Goal: Transaction & Acquisition: Obtain resource

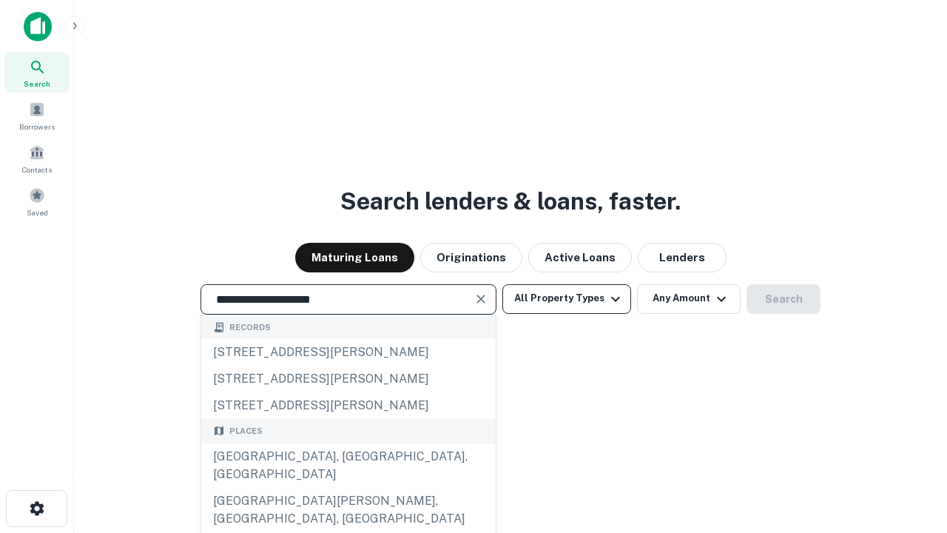
click at [348, 487] on div "Santa Monica, CA, USA" at bounding box center [348, 465] width 294 height 44
click at [567, 298] on button "All Property Types" at bounding box center [566, 299] width 129 height 30
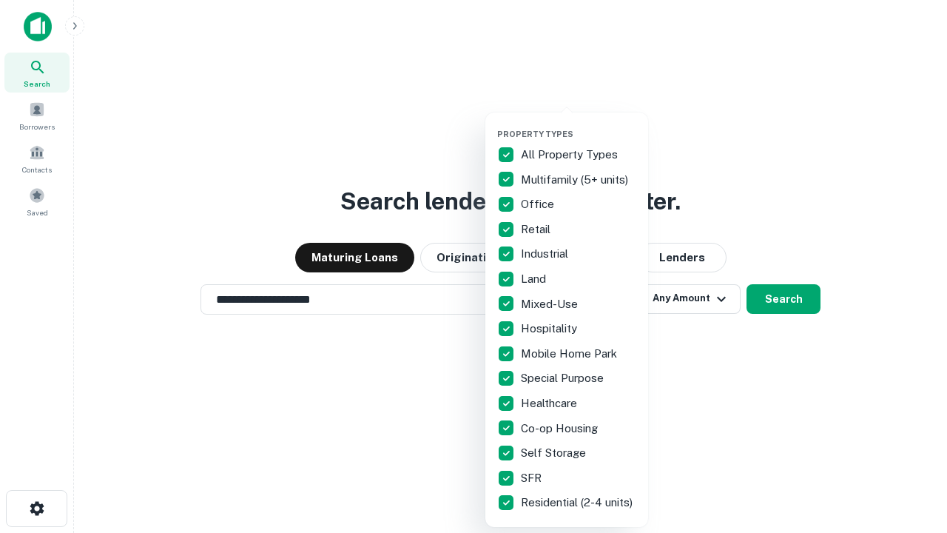
type input "**********"
click at [578, 124] on button "button" at bounding box center [578, 124] width 163 height 1
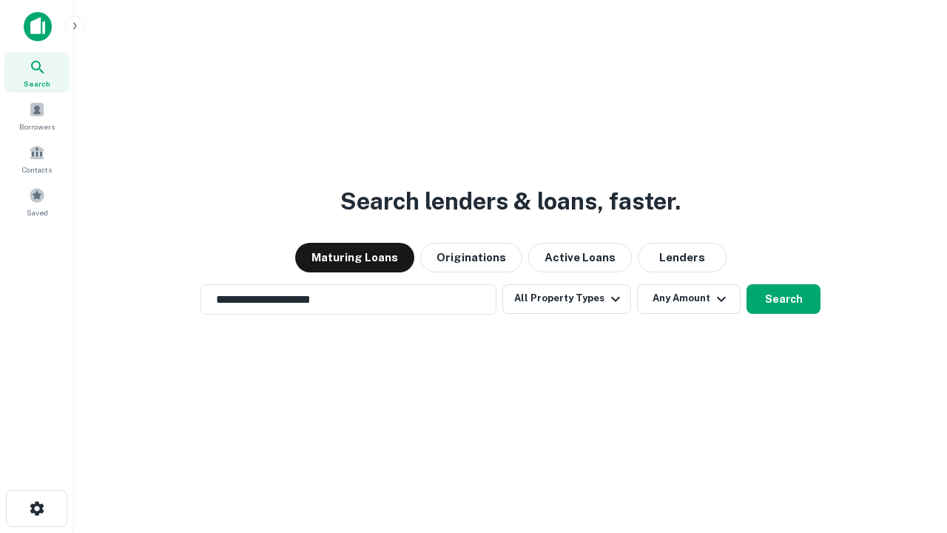
scroll to position [23, 0]
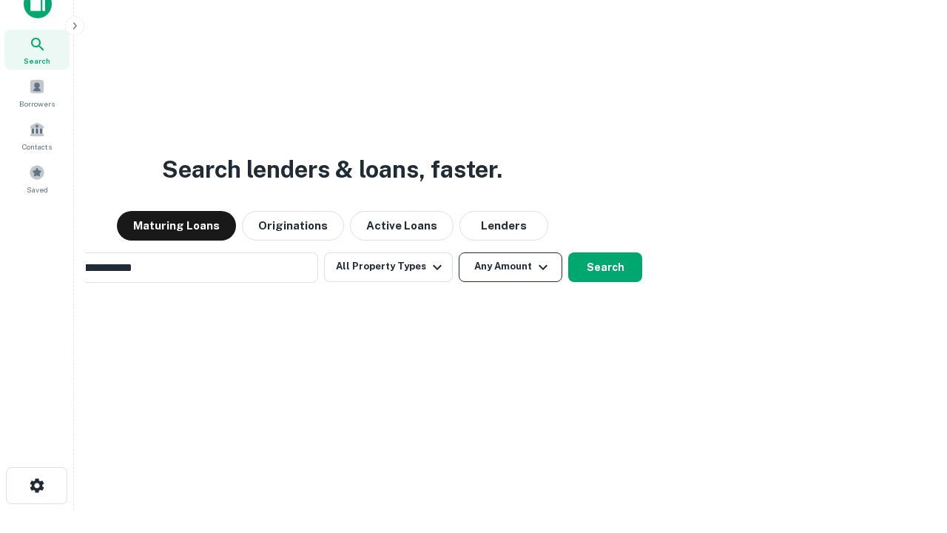
click at [459, 252] on button "Any Amount" at bounding box center [511, 267] width 104 height 30
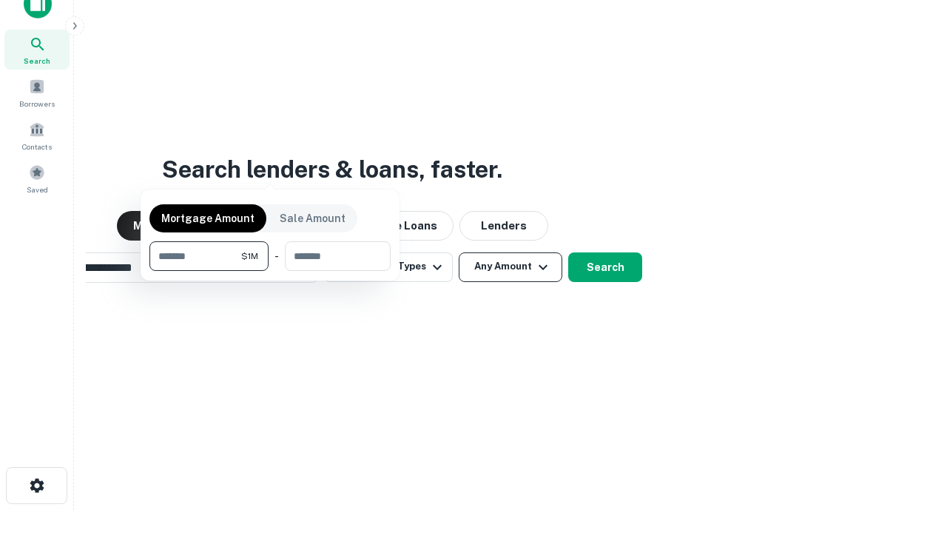
scroll to position [107, 419]
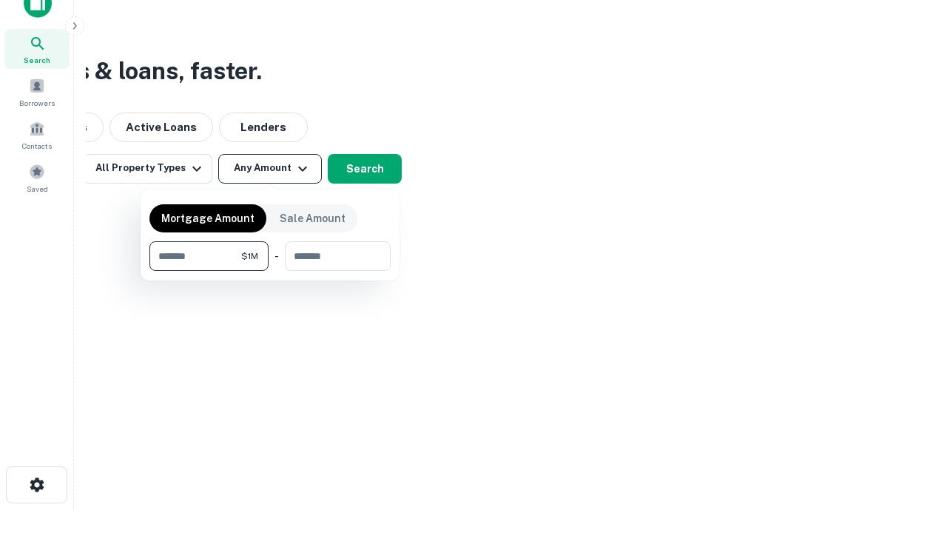
type input "*******"
click at [270, 271] on button "button" at bounding box center [269, 271] width 241 height 1
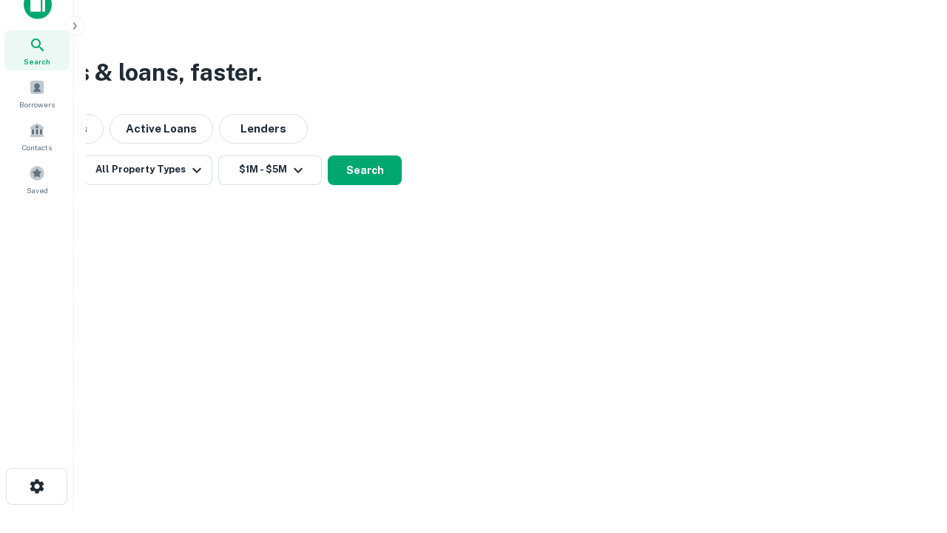
scroll to position [9, 273]
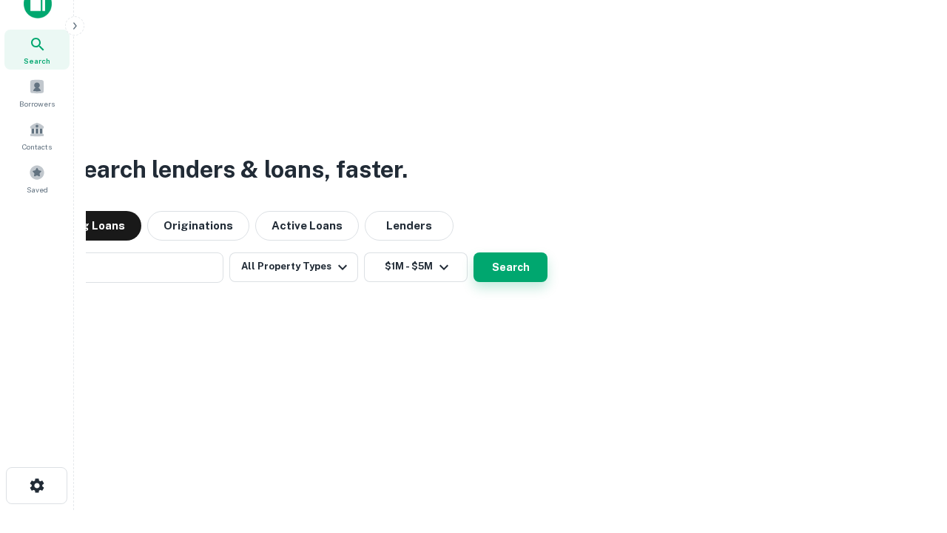
click at [473, 252] on button "Search" at bounding box center [510, 267] width 74 height 30
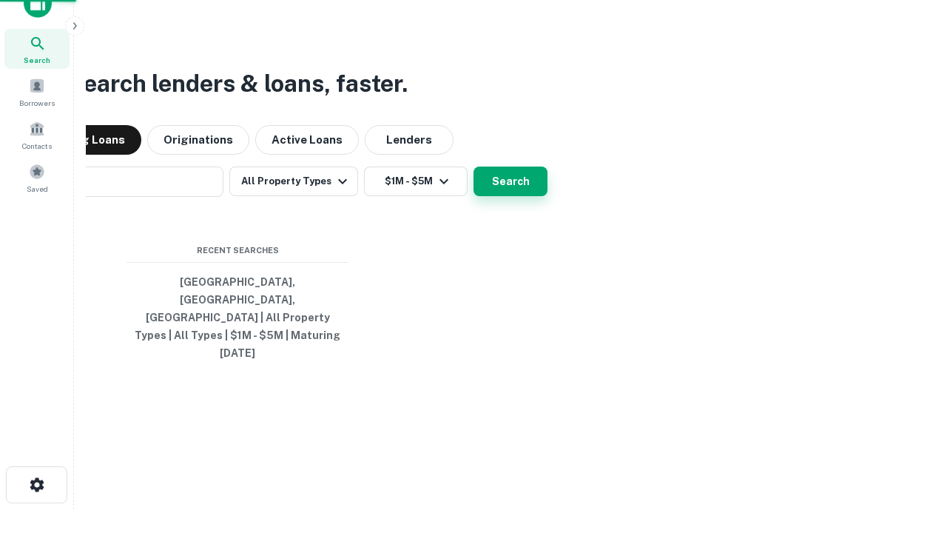
scroll to position [39, 419]
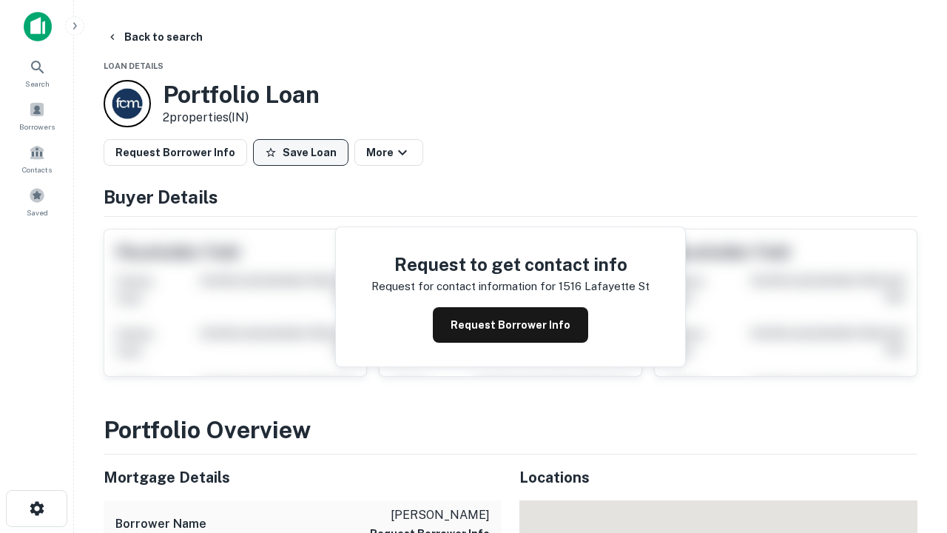
click at [300, 152] on button "Save Loan" at bounding box center [300, 152] width 95 height 27
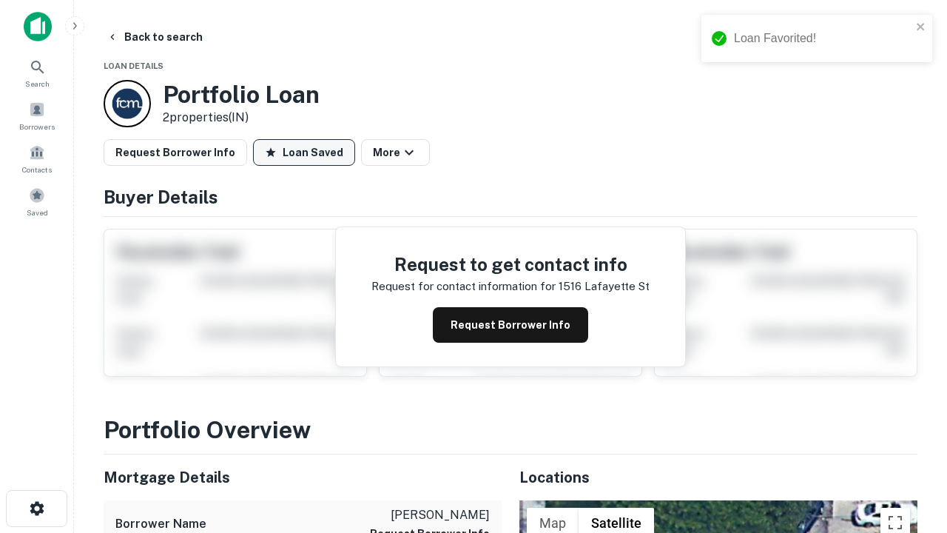
click at [304, 152] on button "Loan Saved" at bounding box center [304, 152] width 102 height 27
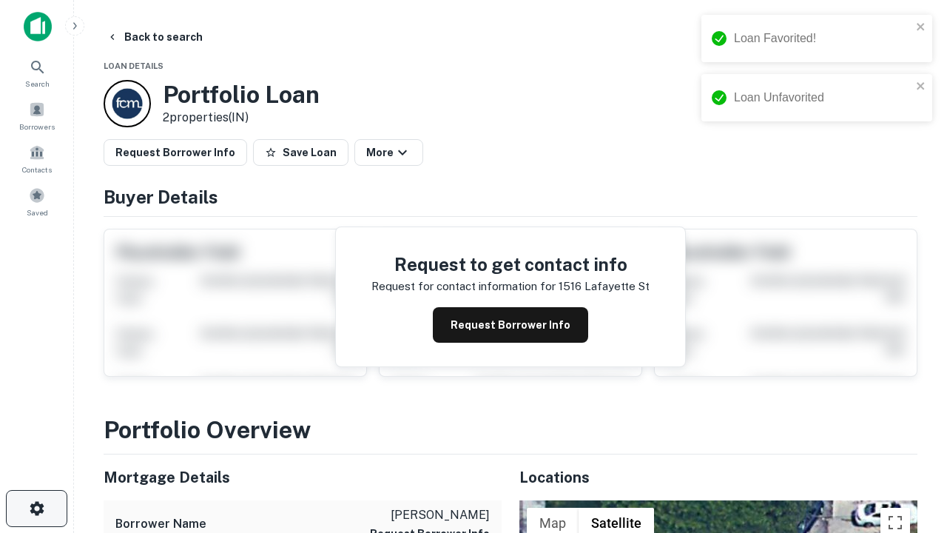
click at [36, 508] on icon "button" at bounding box center [37, 508] width 18 height 18
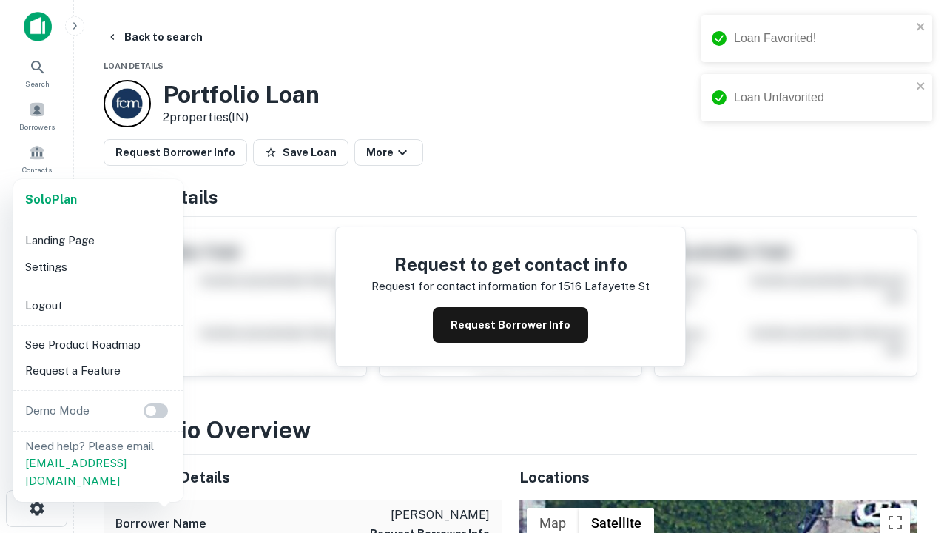
click at [98, 305] on li "Logout" at bounding box center [98, 305] width 158 height 27
